Goal: Information Seeking & Learning: Learn about a topic

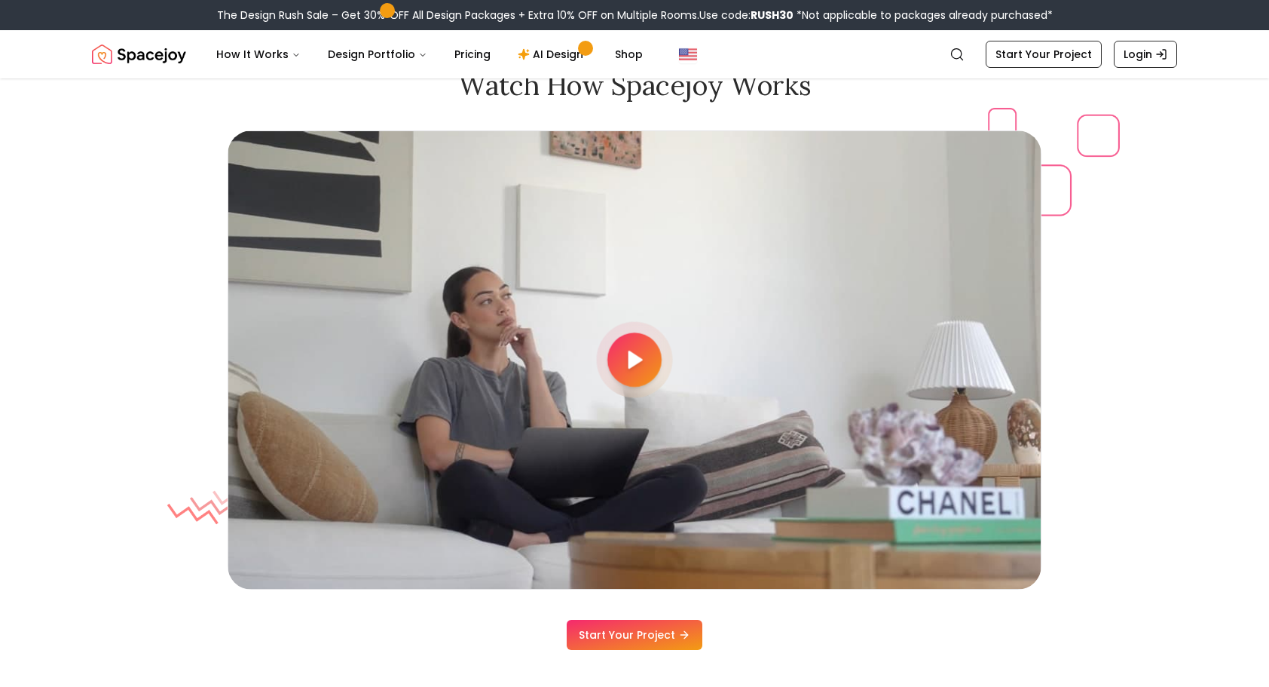
scroll to position [4069, 0]
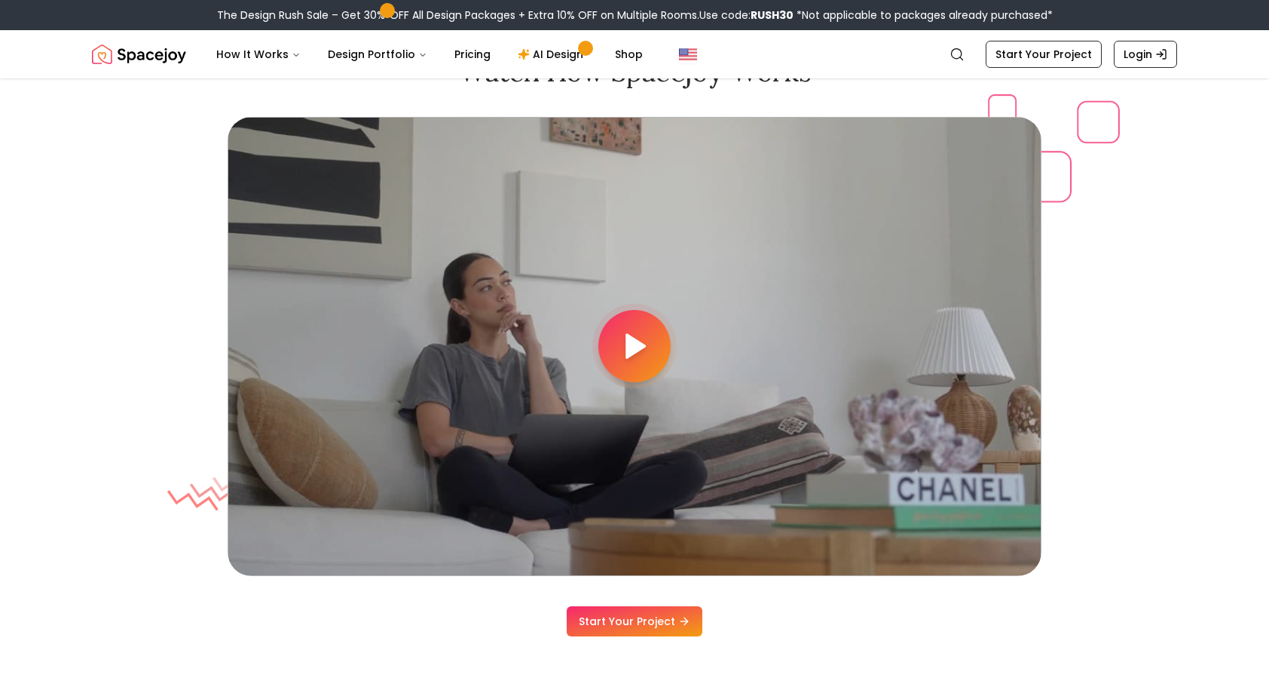
click at [643, 349] on icon at bounding box center [634, 346] width 30 height 30
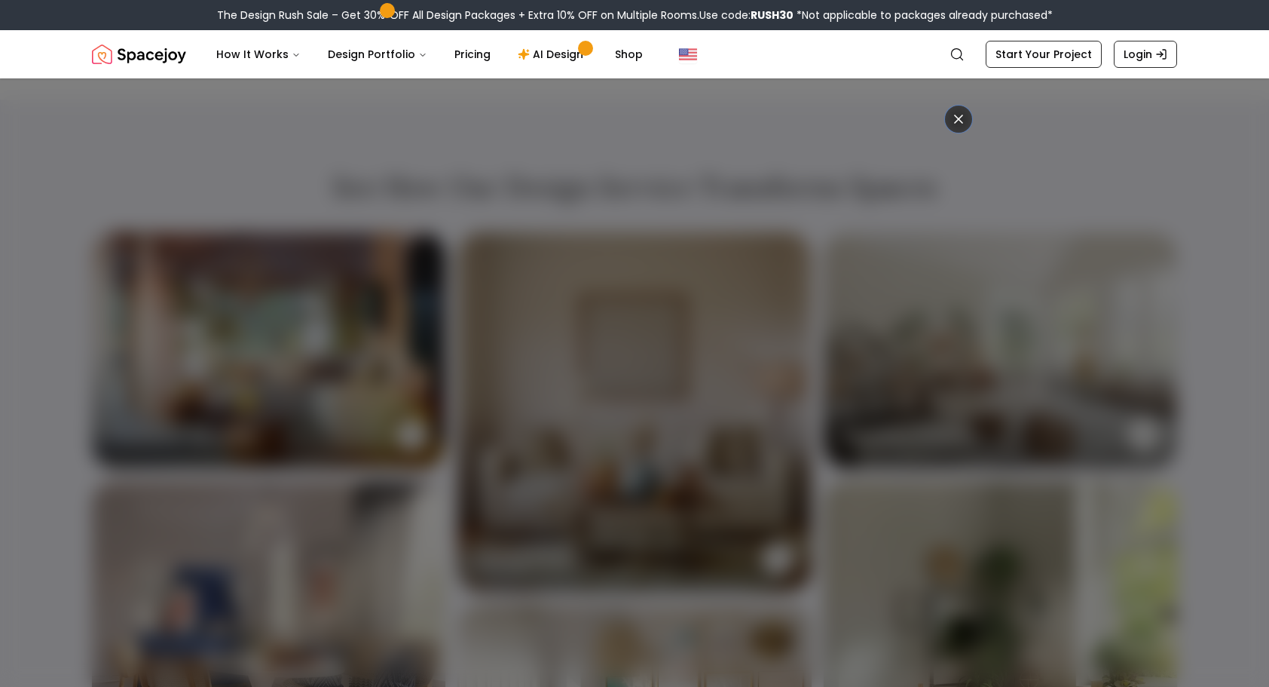
scroll to position [4898, 0]
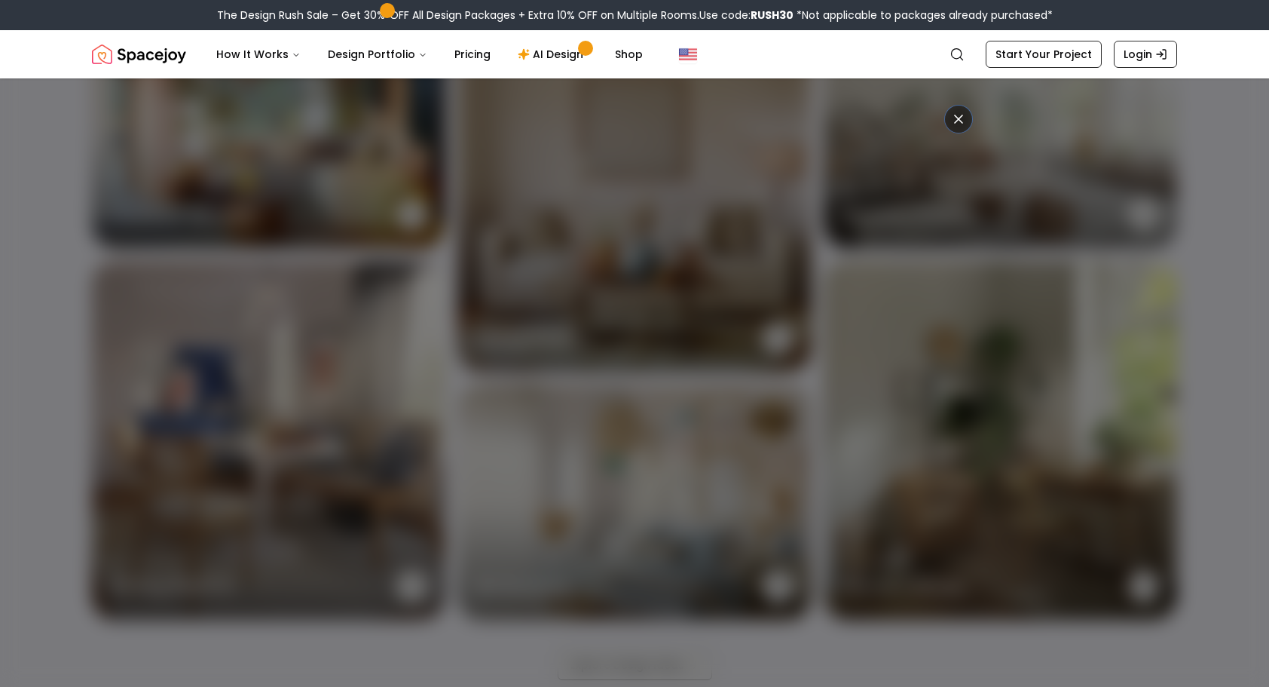
click at [965, 120] on icon at bounding box center [958, 119] width 15 height 15
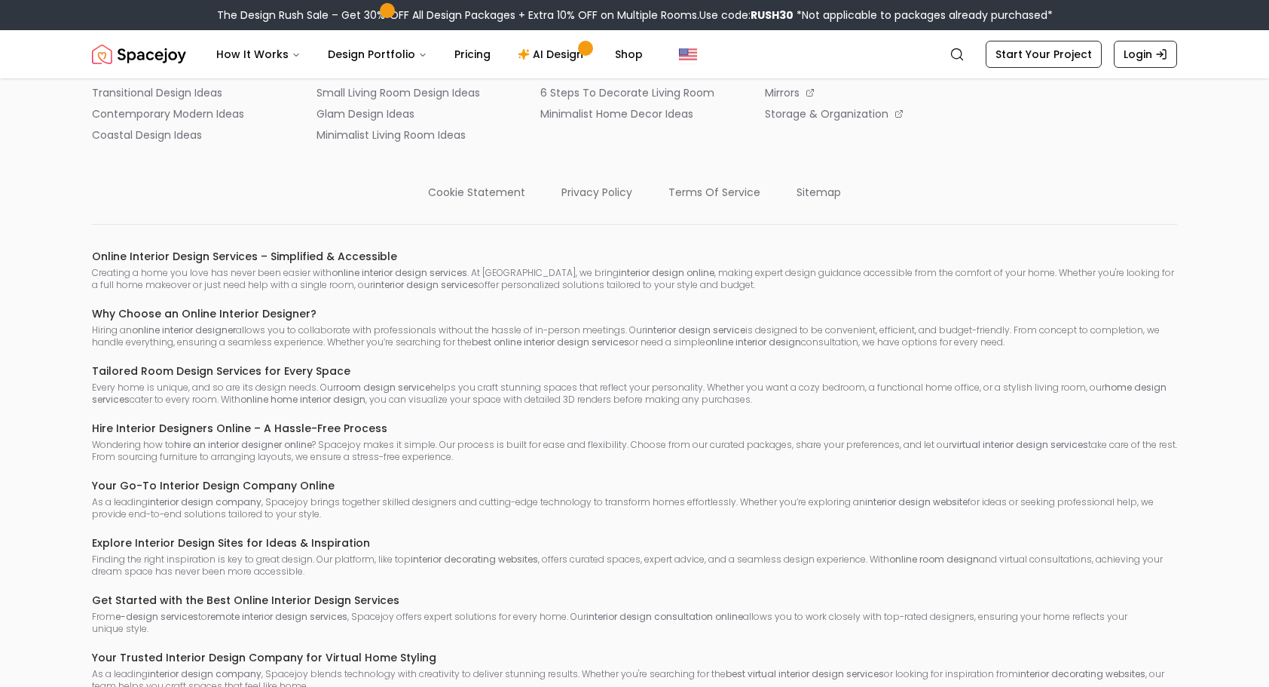
scroll to position [8281, 0]
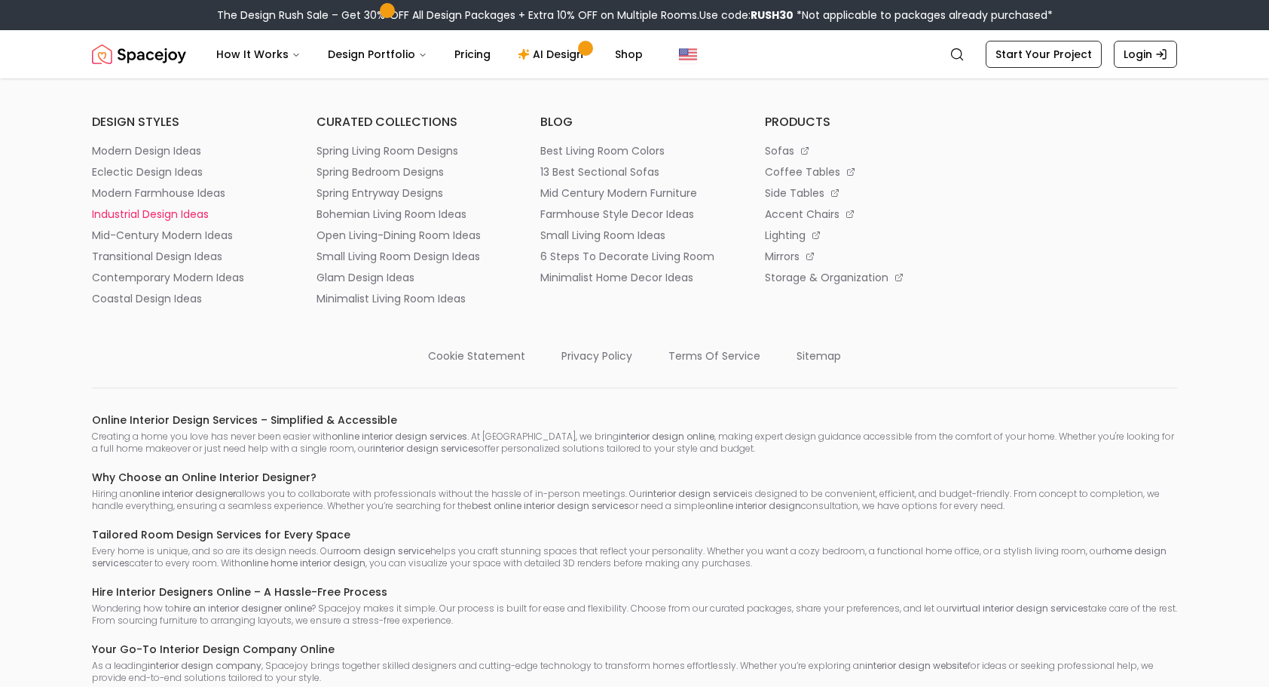
click at [171, 222] on p "industrial design ideas" at bounding box center [150, 213] width 117 height 15
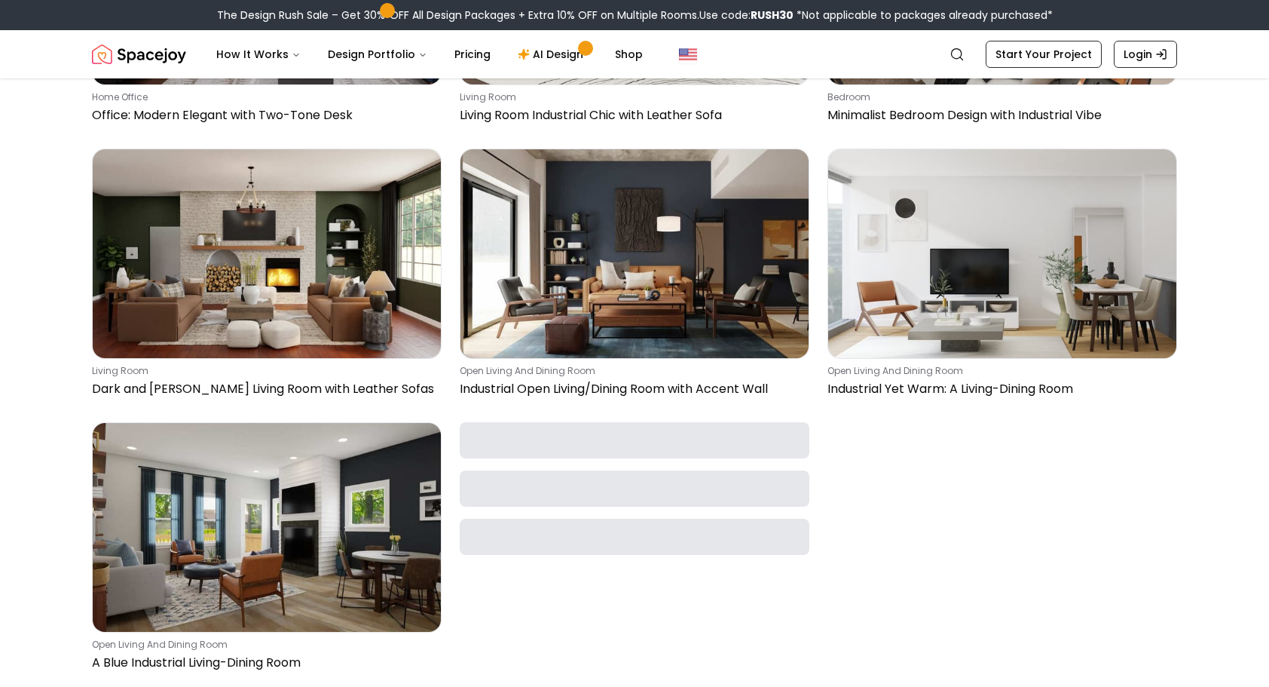
scroll to position [904, 0]
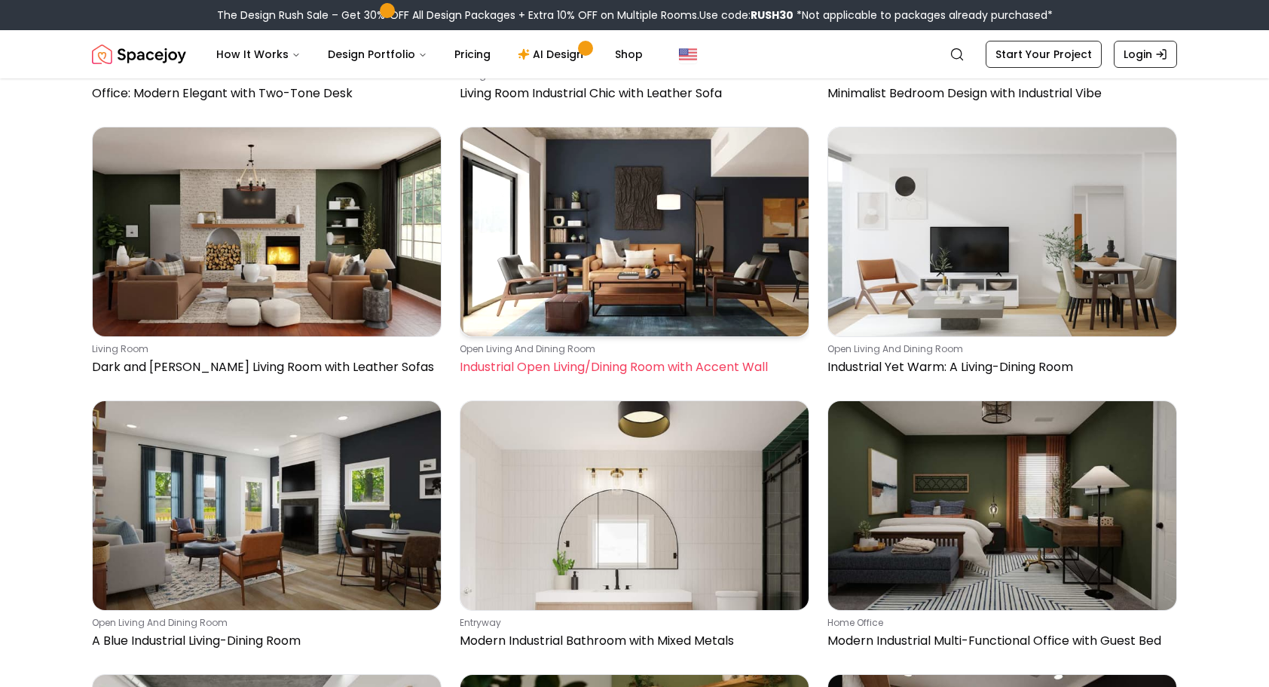
click at [627, 277] on img at bounding box center [634, 231] width 348 height 209
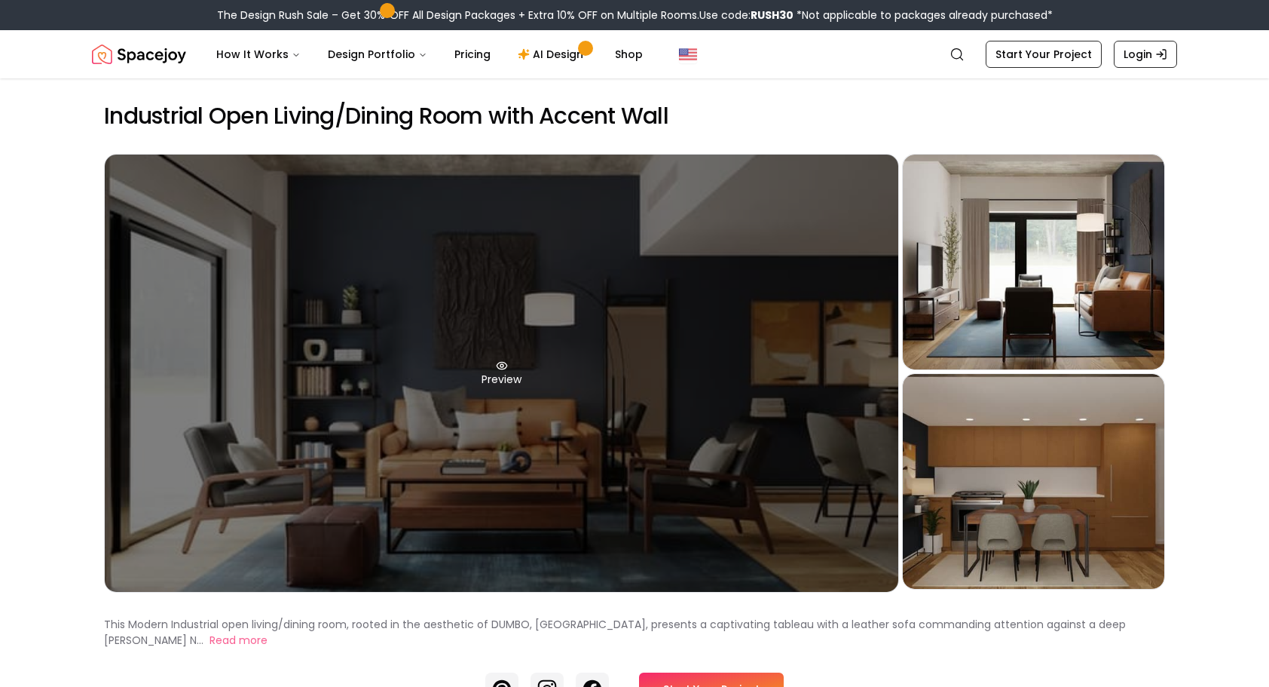
click at [508, 363] on div "Preview" at bounding box center [502, 372] width 794 height 437
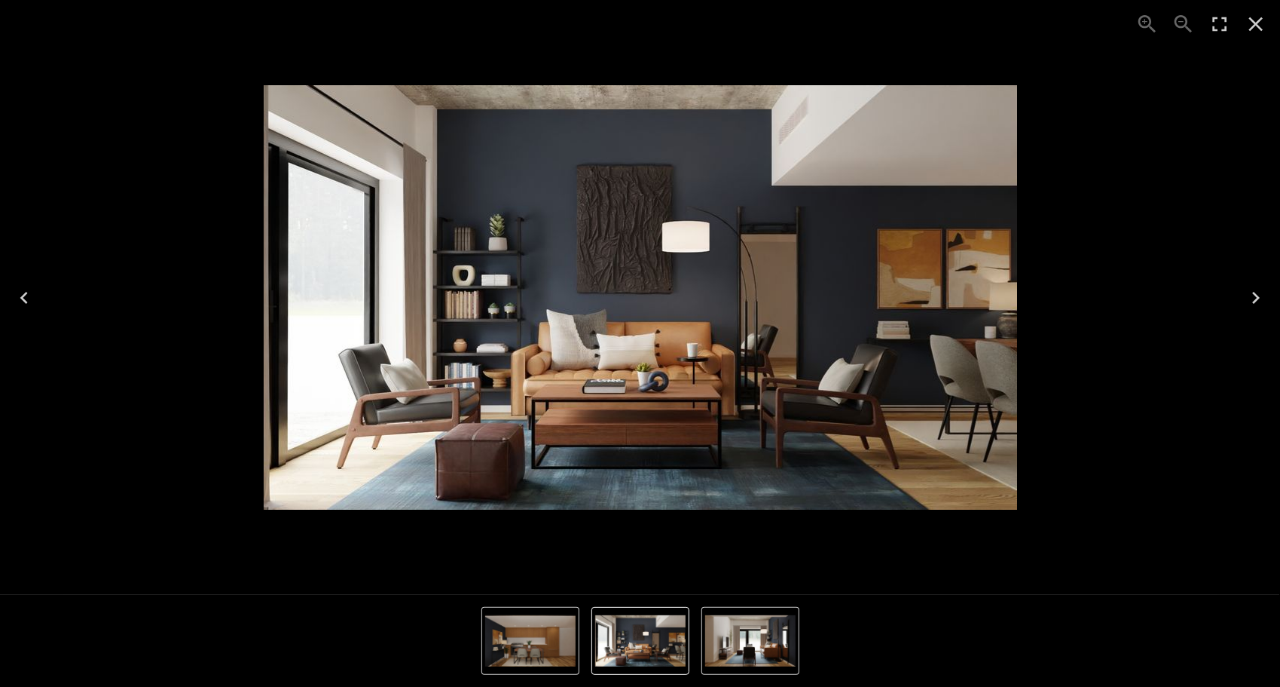
click at [1252, 22] on icon "Close" at bounding box center [1256, 24] width 24 height 24
